Goal: Task Accomplishment & Management: Complete application form

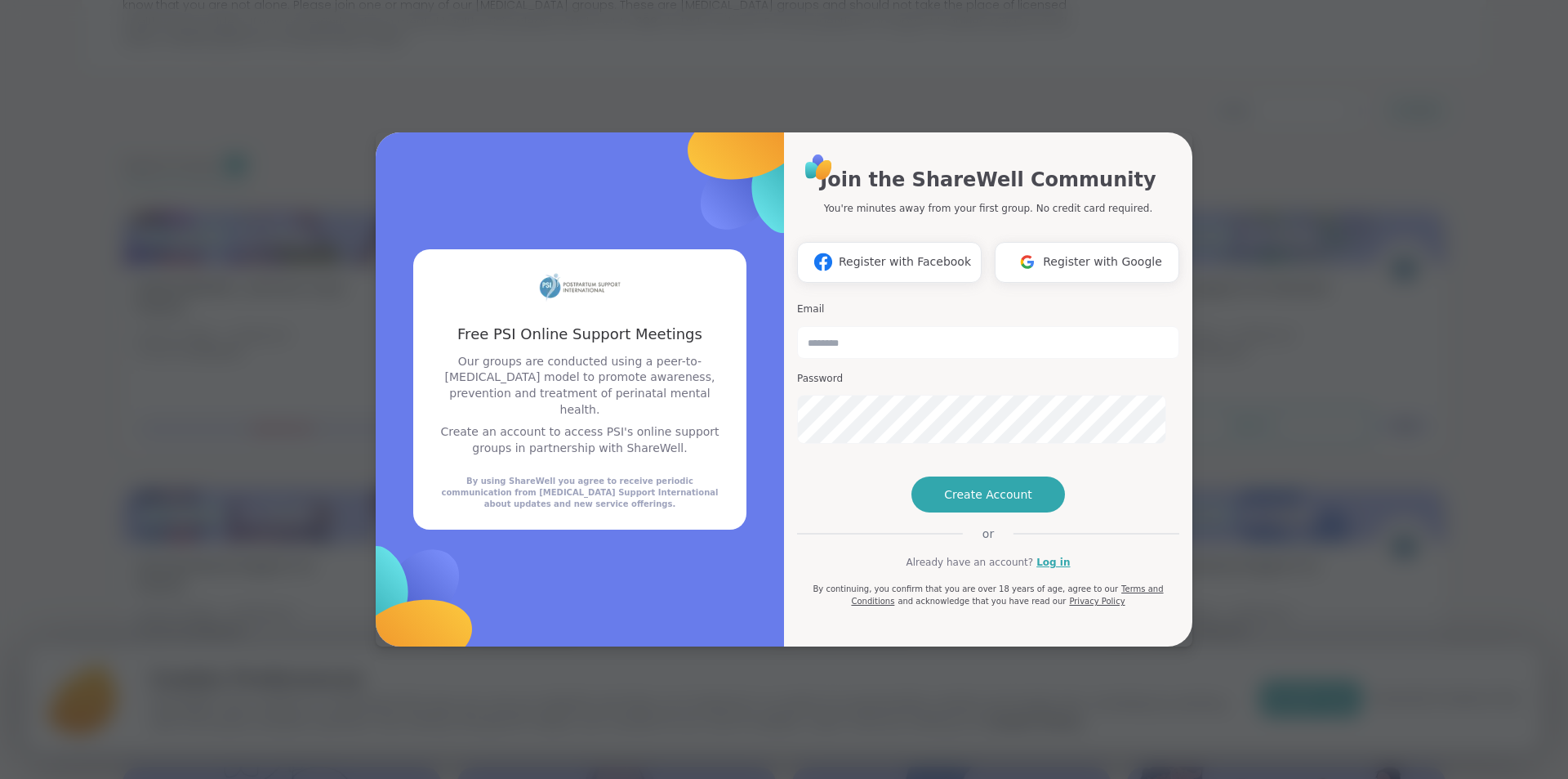
scroll to position [3, 0]
click at [1001, 512] on button "Create Account" at bounding box center [988, 495] width 153 height 36
click at [925, 326] on input "email" at bounding box center [988, 342] width 382 height 32
type input "**********"
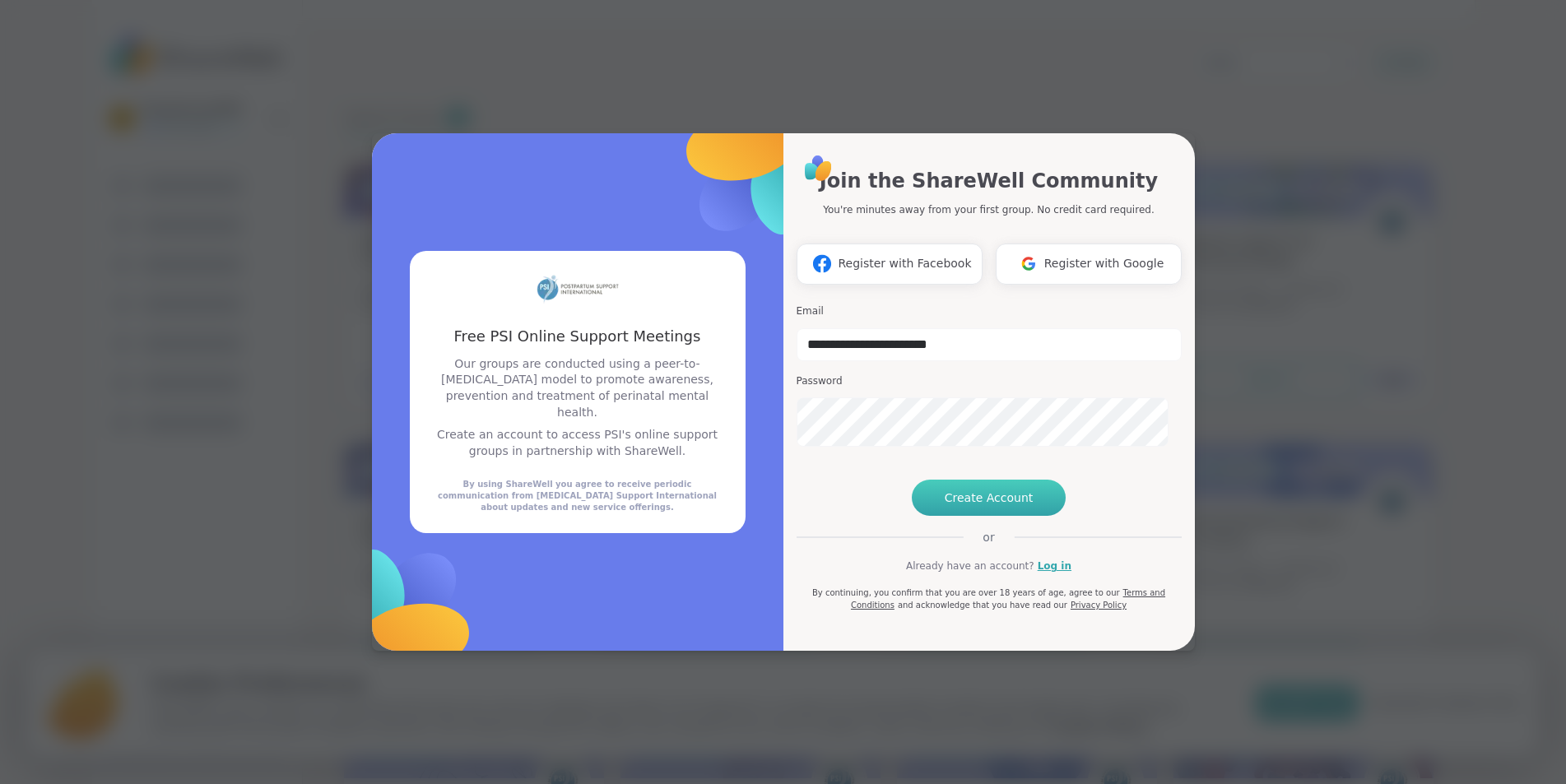
scroll to position [87, 0]
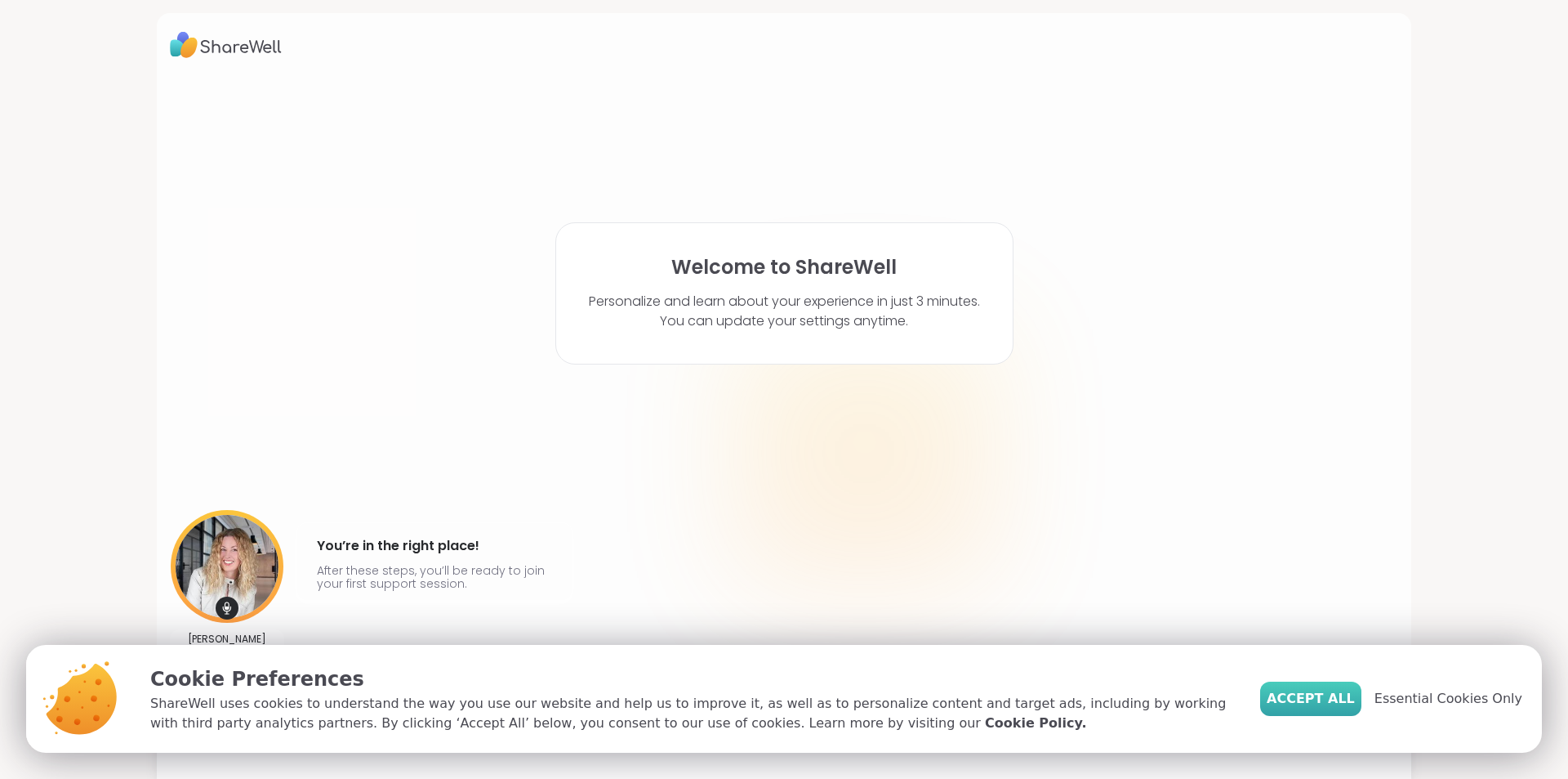
click at [1267, 688] on span "Accept All" at bounding box center [1311, 698] width 89 height 20
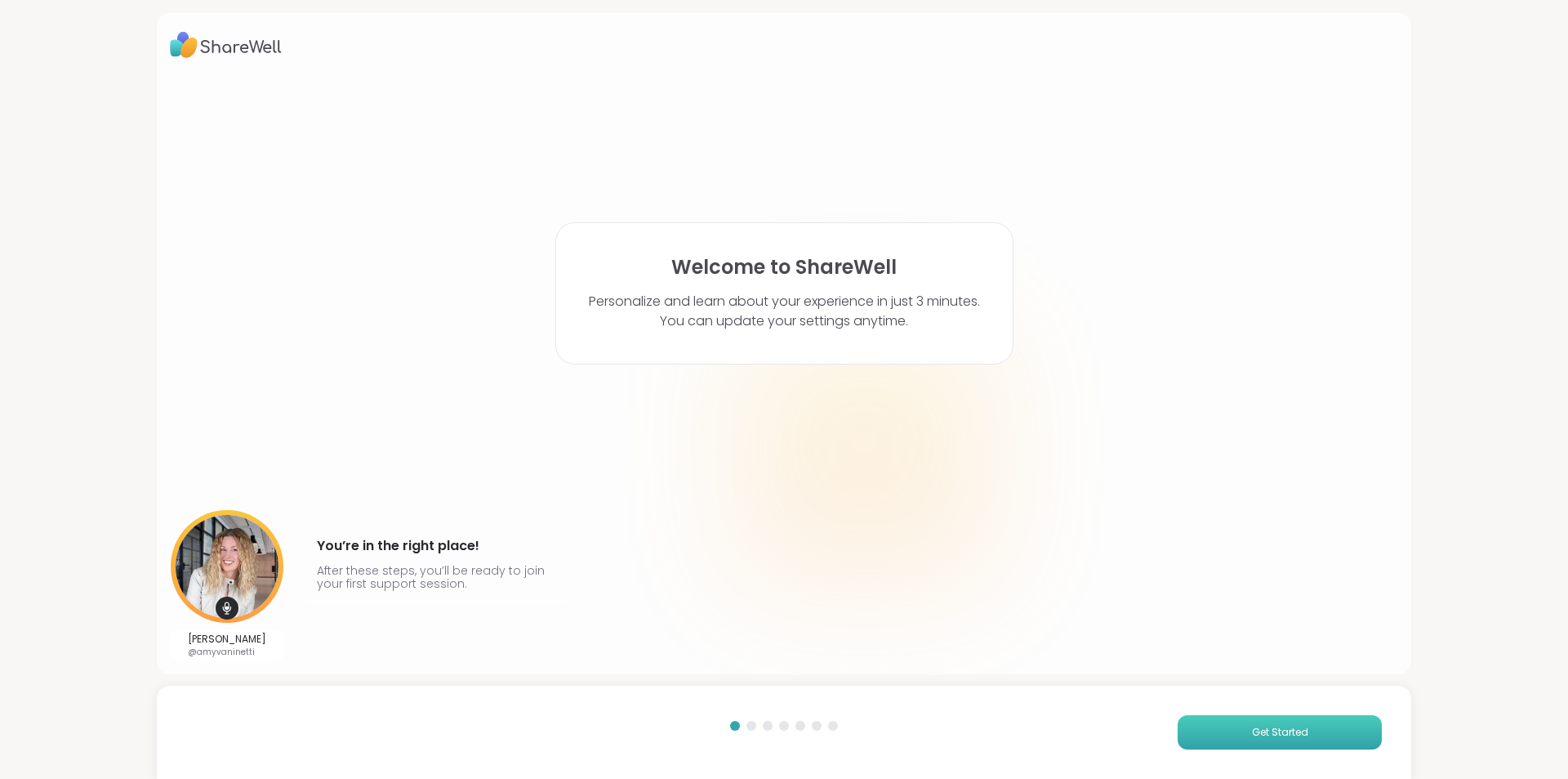
click at [1252, 725] on span "Get Started" at bounding box center [1280, 731] width 56 height 14
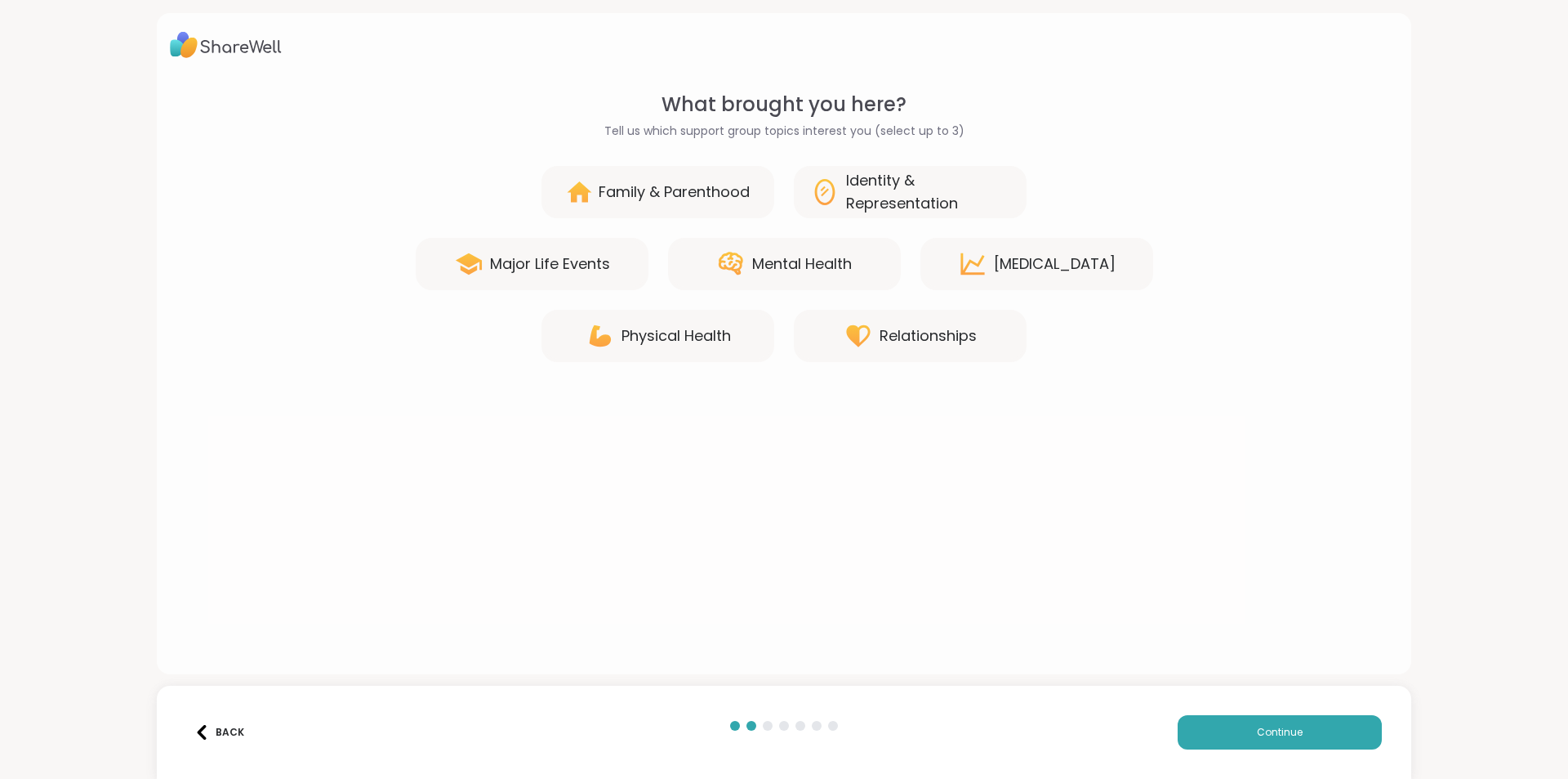
click at [795, 276] on div "Mental Health" at bounding box center [802, 264] width 100 height 23
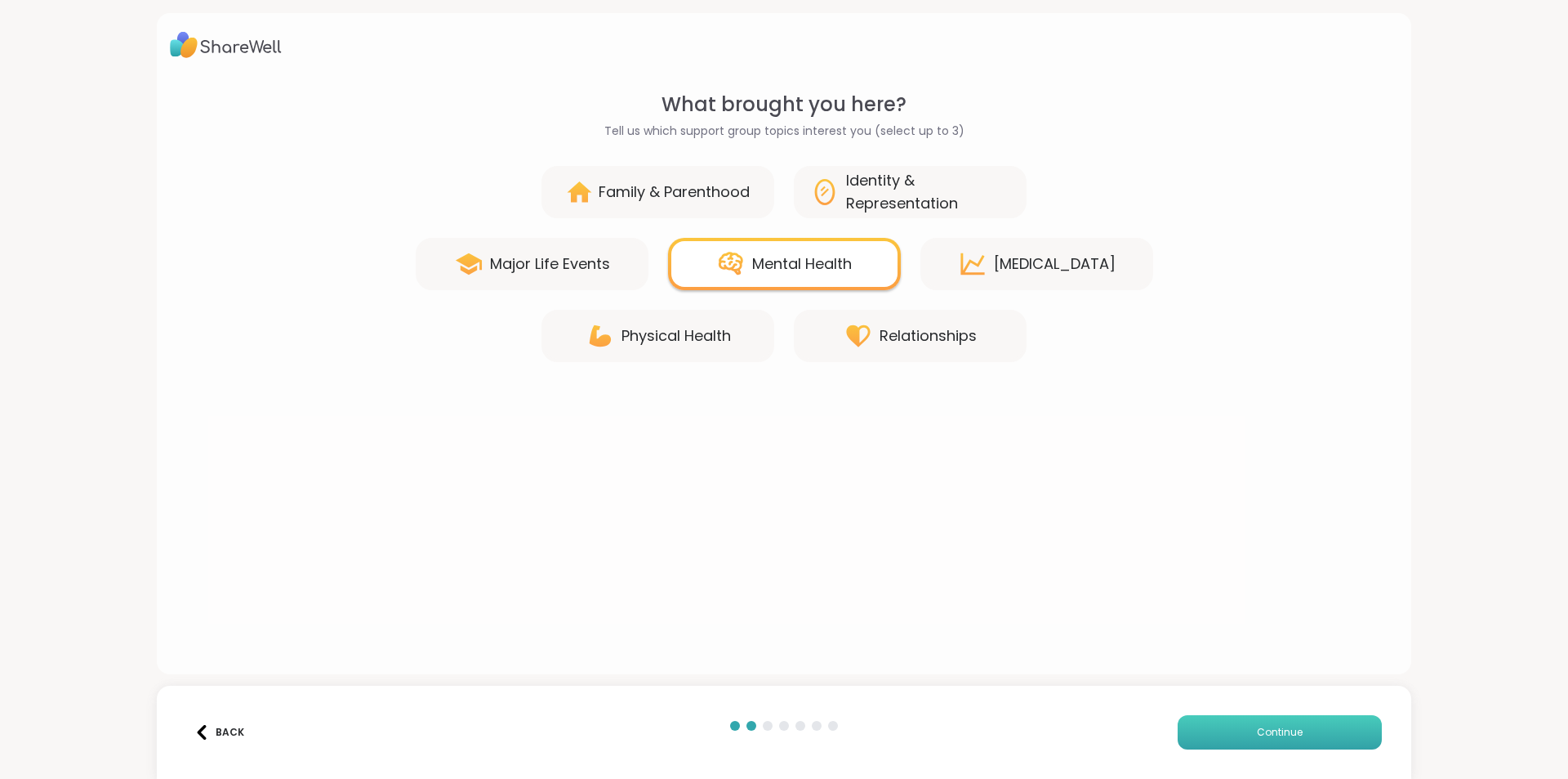
click at [1320, 715] on button "Continue" at bounding box center [1280, 732] width 204 height 34
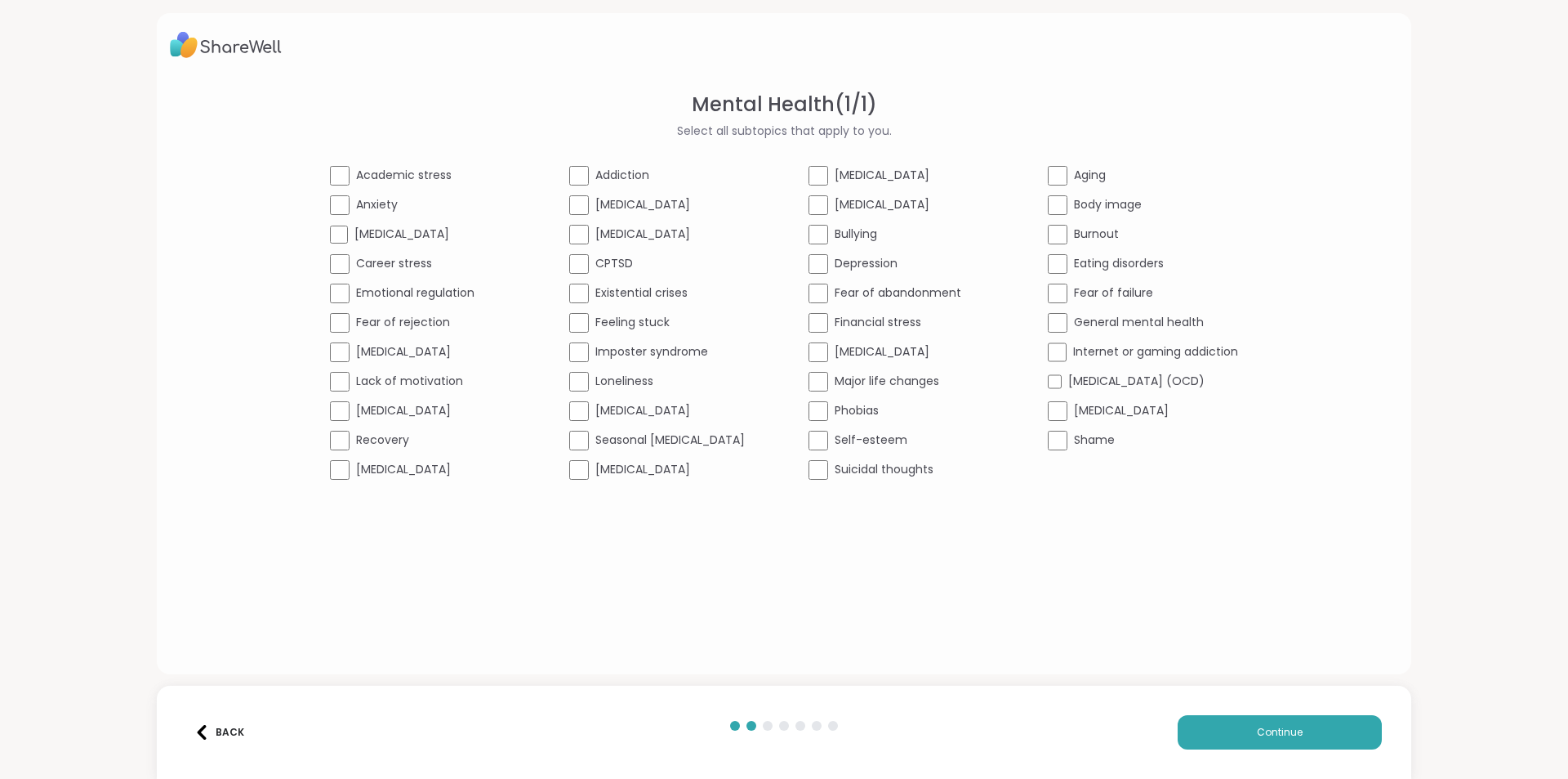
click at [356, 214] on span "Anxiety" at bounding box center [377, 205] width 42 height 17
